Goal: Information Seeking & Learning: Learn about a topic

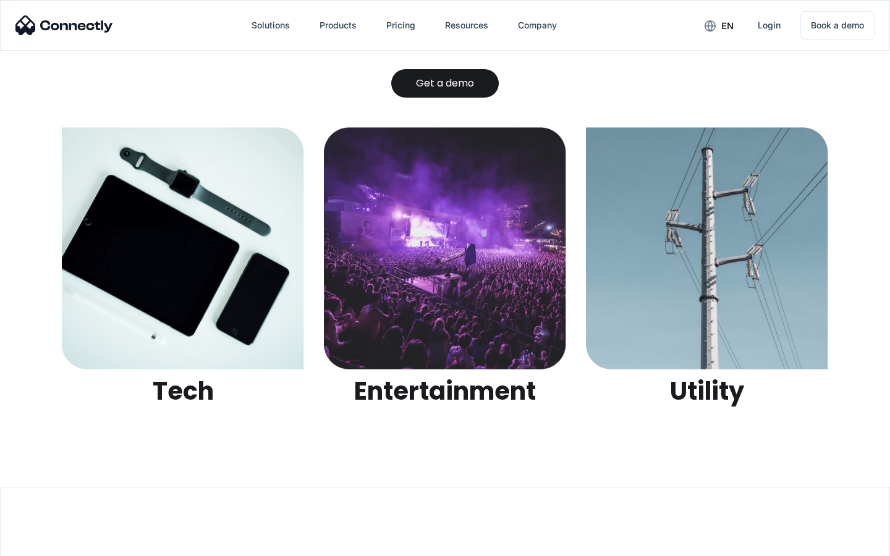
scroll to position [3901, 0]
